Goal: Information Seeking & Learning: Learn about a topic

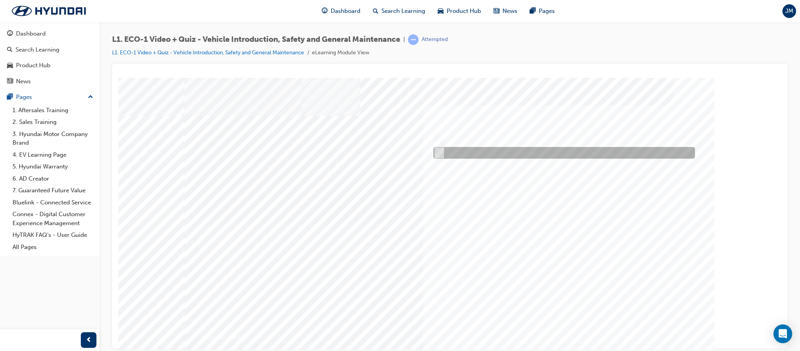
click at [439, 153] on input "No" at bounding box center [438, 152] width 9 height 9
radio input "true"
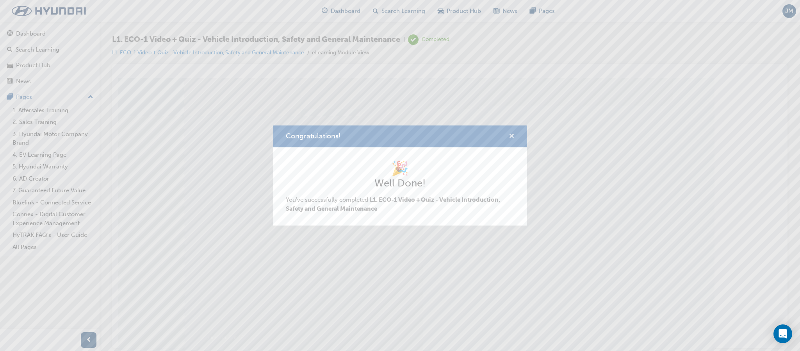
click at [513, 135] on span "cross-icon" at bounding box center [512, 136] width 6 height 7
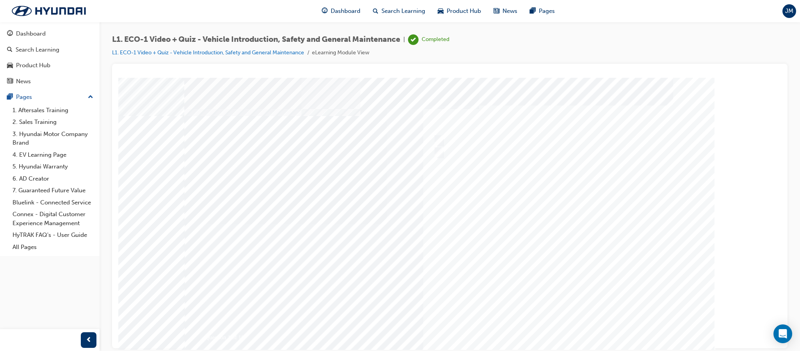
scroll to position [21, 0]
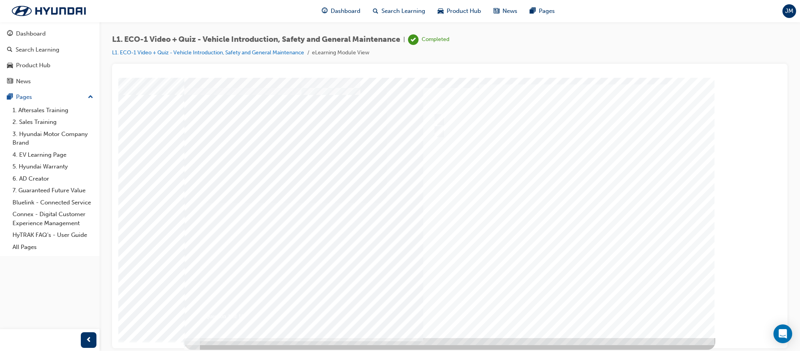
click at [624, 211] on div at bounding box center [449, 196] width 531 height 281
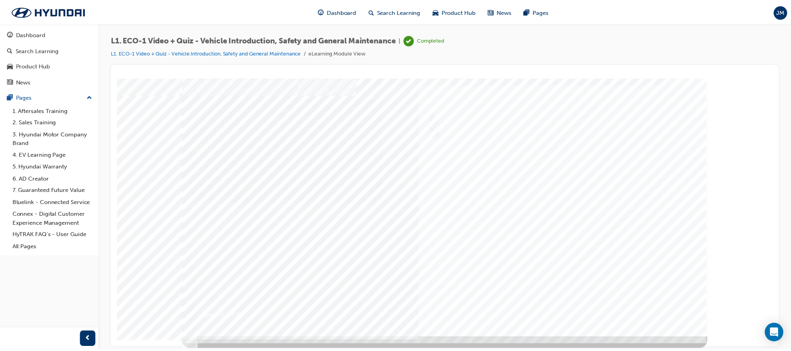
scroll to position [0, 0]
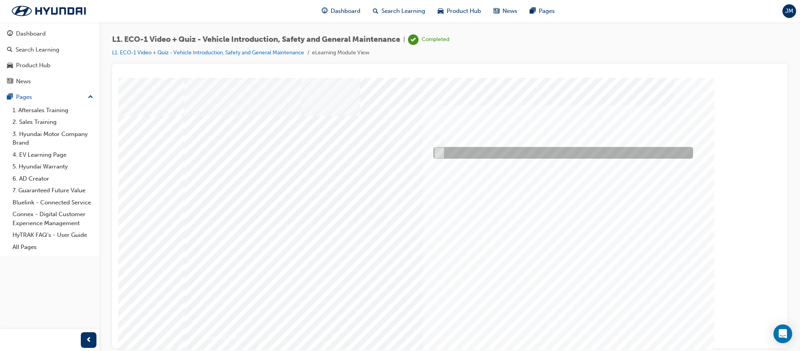
click at [437, 151] on input "No" at bounding box center [438, 152] width 9 height 9
radio input "true"
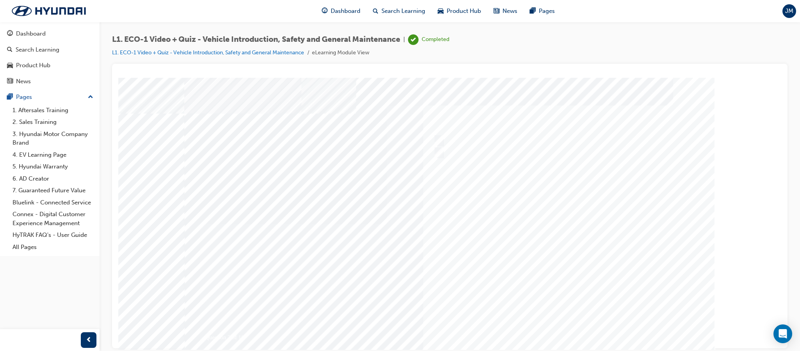
click at [571, 295] on div at bounding box center [449, 217] width 531 height 281
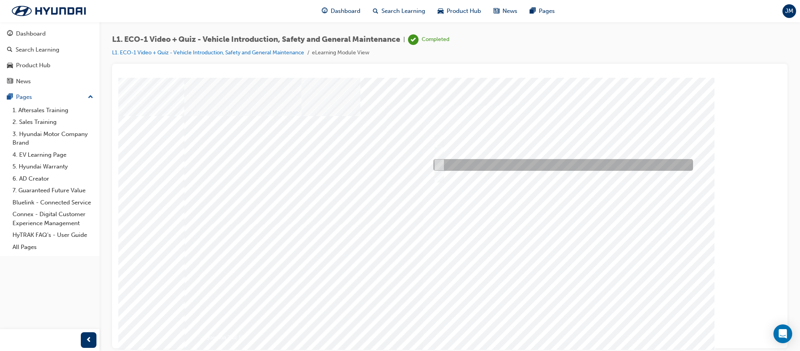
click at [438, 162] on input "Immediately advise an Eco Vehicle Specialist Technician." at bounding box center [438, 165] width 9 height 9
radio input "true"
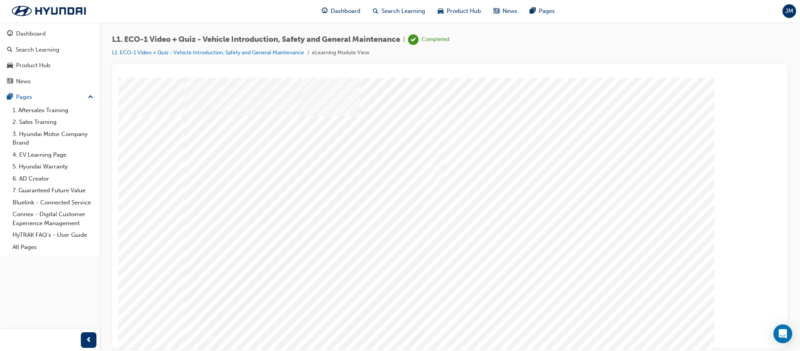
click at [572, 275] on div at bounding box center [449, 217] width 531 height 281
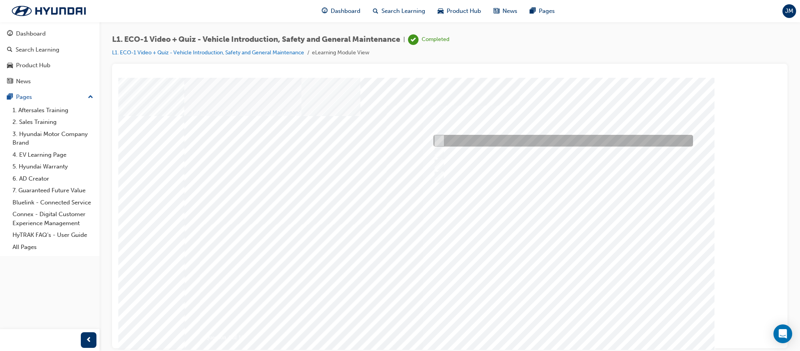
click at [440, 139] on input "An orange covering." at bounding box center [438, 140] width 9 height 9
radio input "true"
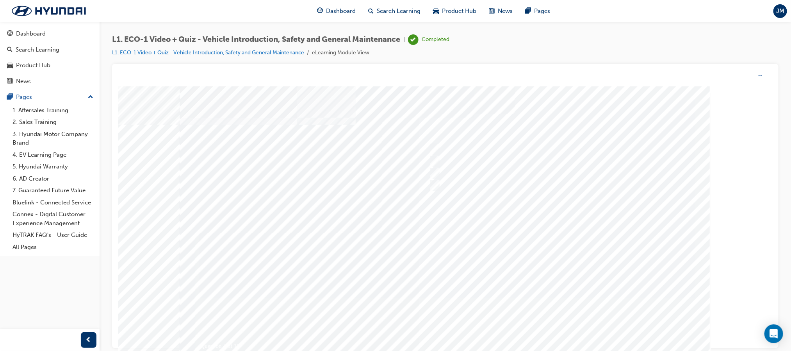
click at [549, 262] on div at bounding box center [445, 226] width 531 height 281
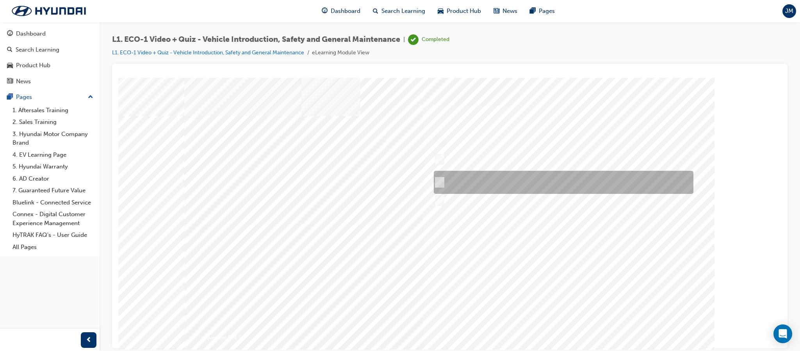
click at [437, 179] on input "Red means High Voltage is present, and orange means High Voltage may be present." at bounding box center [438, 182] width 9 height 9
radio input "true"
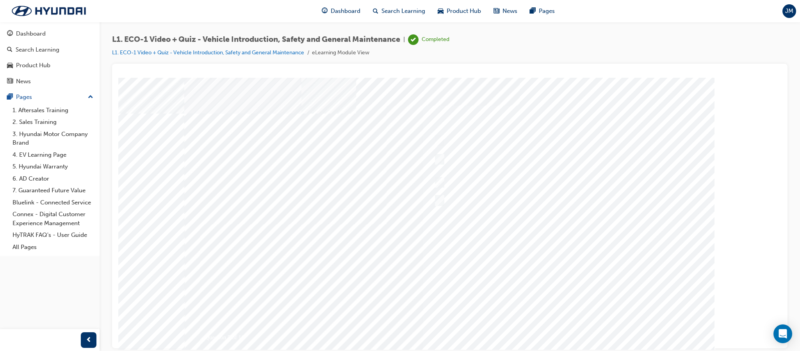
click at [542, 256] on div at bounding box center [449, 217] width 531 height 281
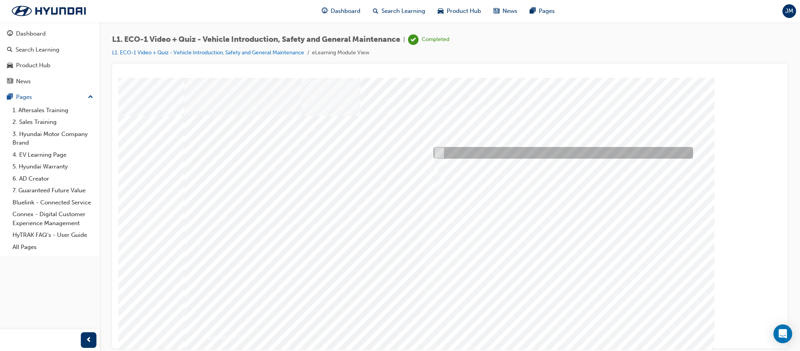
click at [438, 150] on input "Under the instruction of an Eco Vehicle Specialist Technician." at bounding box center [438, 152] width 9 height 9
radio input "true"
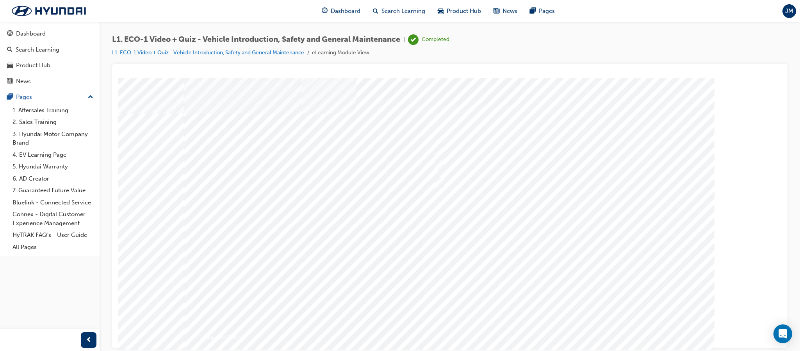
click at [557, 254] on div at bounding box center [449, 217] width 531 height 281
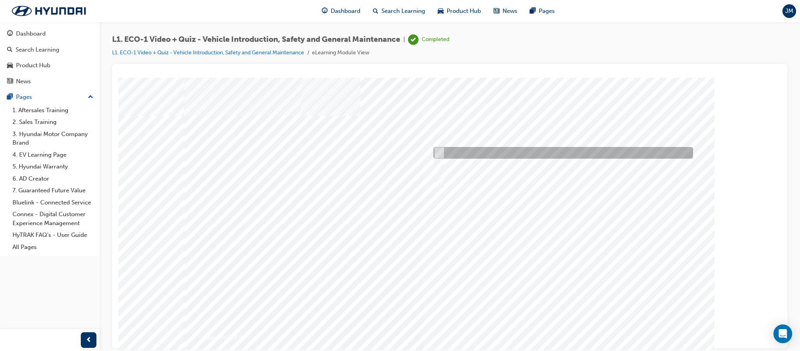
click at [435, 147] on div at bounding box center [562, 153] width 260 height 12
radio input "true"
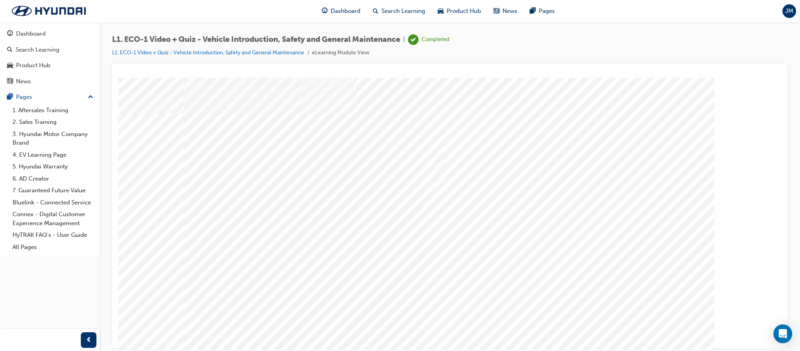
click at [537, 243] on div at bounding box center [449, 217] width 531 height 281
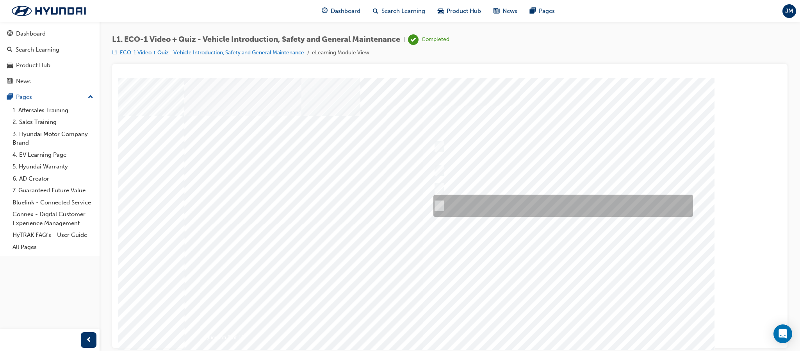
click at [437, 203] on input "Yes, if no HV faults are present, and a visual inspection has been performed." at bounding box center [438, 206] width 9 height 9
radio input "true"
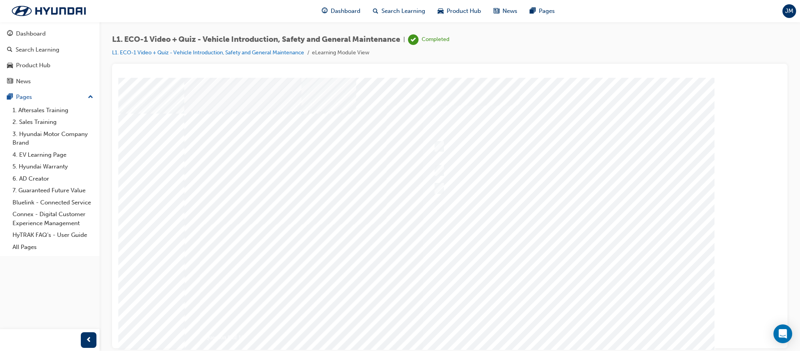
click at [532, 266] on div at bounding box center [449, 217] width 531 height 281
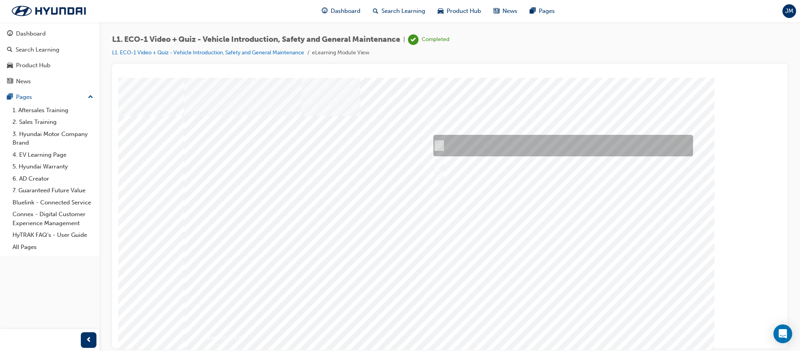
click at [437, 143] on input "Wait for the EVST in charge to return before proceeding with the work." at bounding box center [438, 145] width 9 height 9
radio input "true"
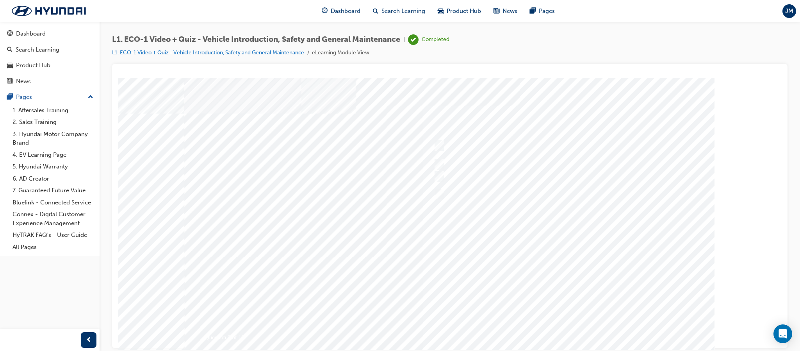
click at [544, 253] on div at bounding box center [449, 217] width 531 height 281
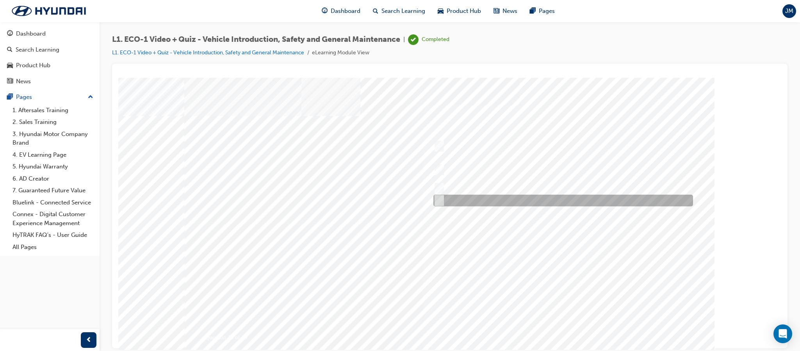
click at [434, 198] on input "Advise your Eco Vehicle Specialist Technician." at bounding box center [438, 200] width 9 height 9
radio input "true"
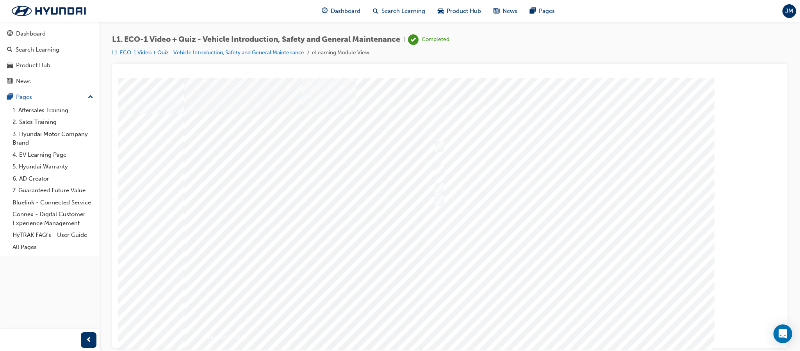
click at [571, 254] on div at bounding box center [449, 217] width 531 height 281
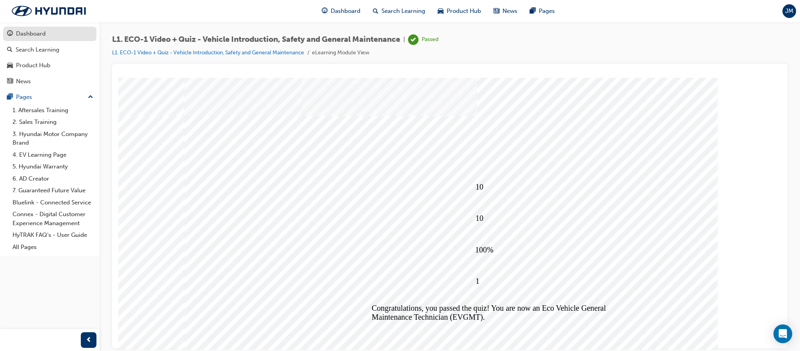
click at [23, 33] on div "Dashboard" at bounding box center [31, 33] width 30 height 9
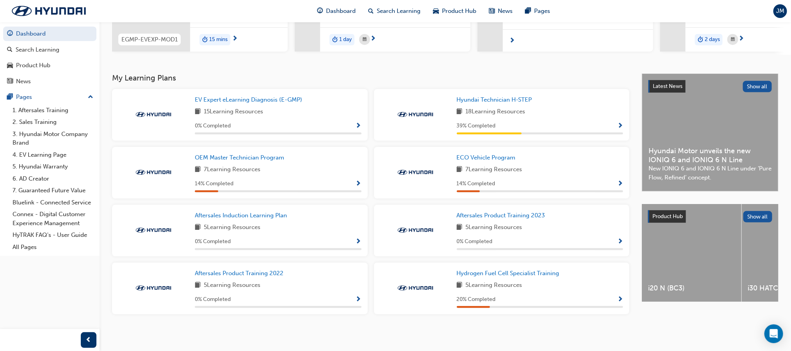
scroll to position [129, 0]
